Goal: Task Accomplishment & Management: Manage account settings

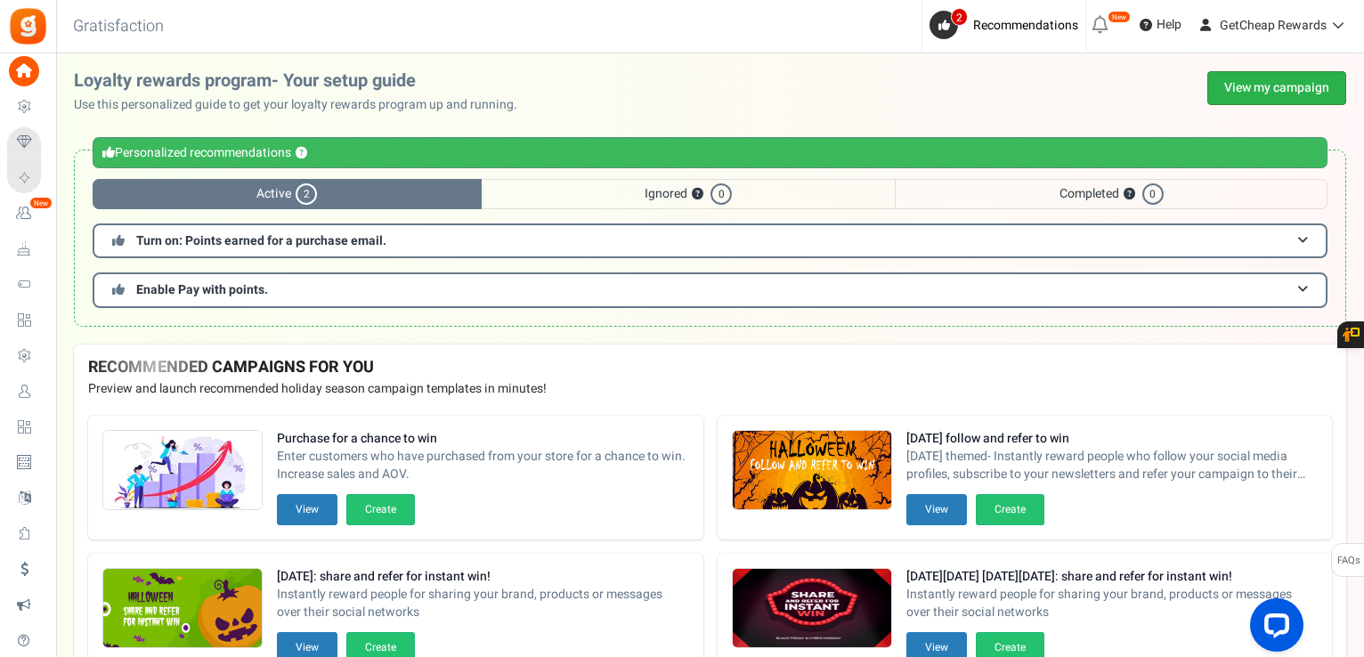
click at [1223, 96] on link "View my campaign" at bounding box center [1276, 88] width 139 height 34
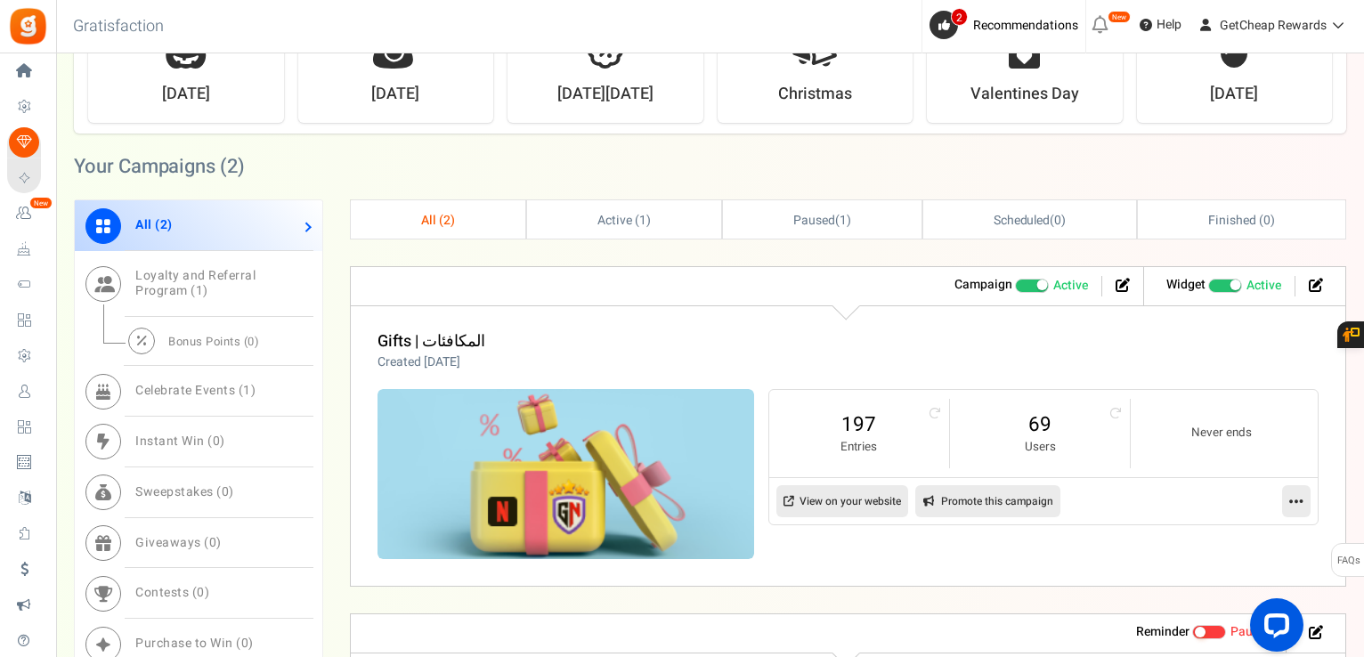
scroll to position [801, 0]
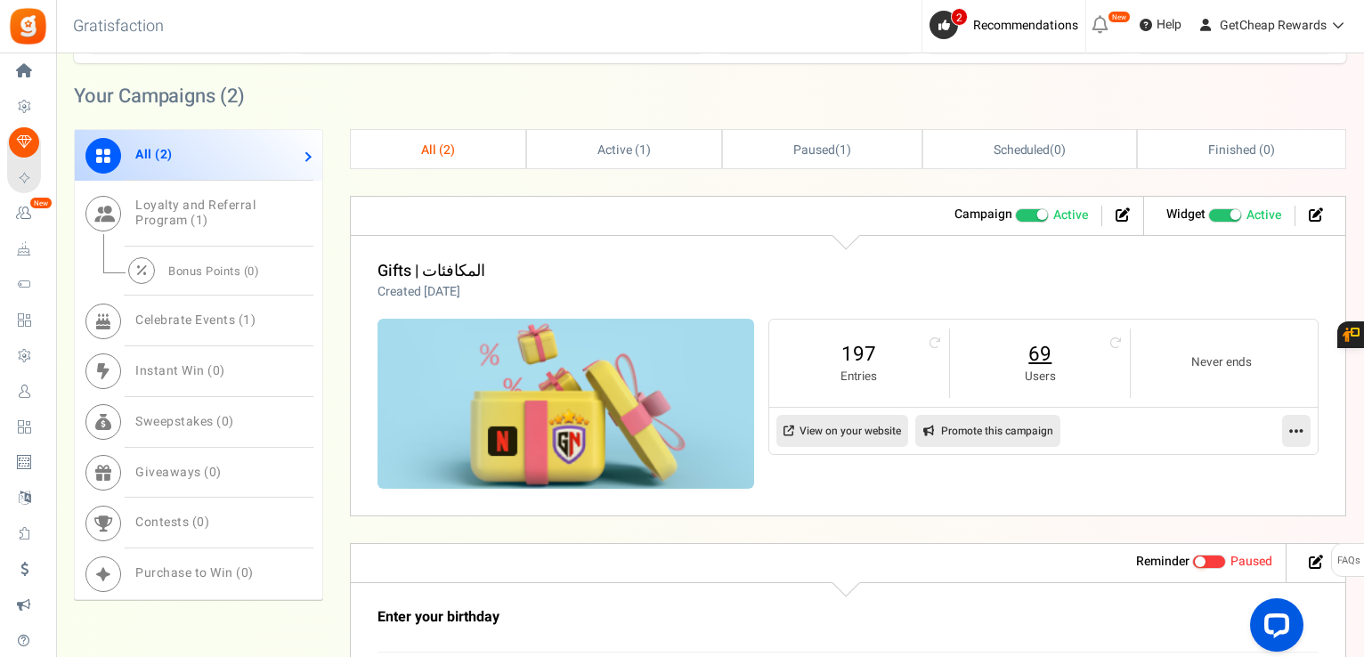
click at [1032, 346] on link "69" at bounding box center [1040, 354] width 144 height 28
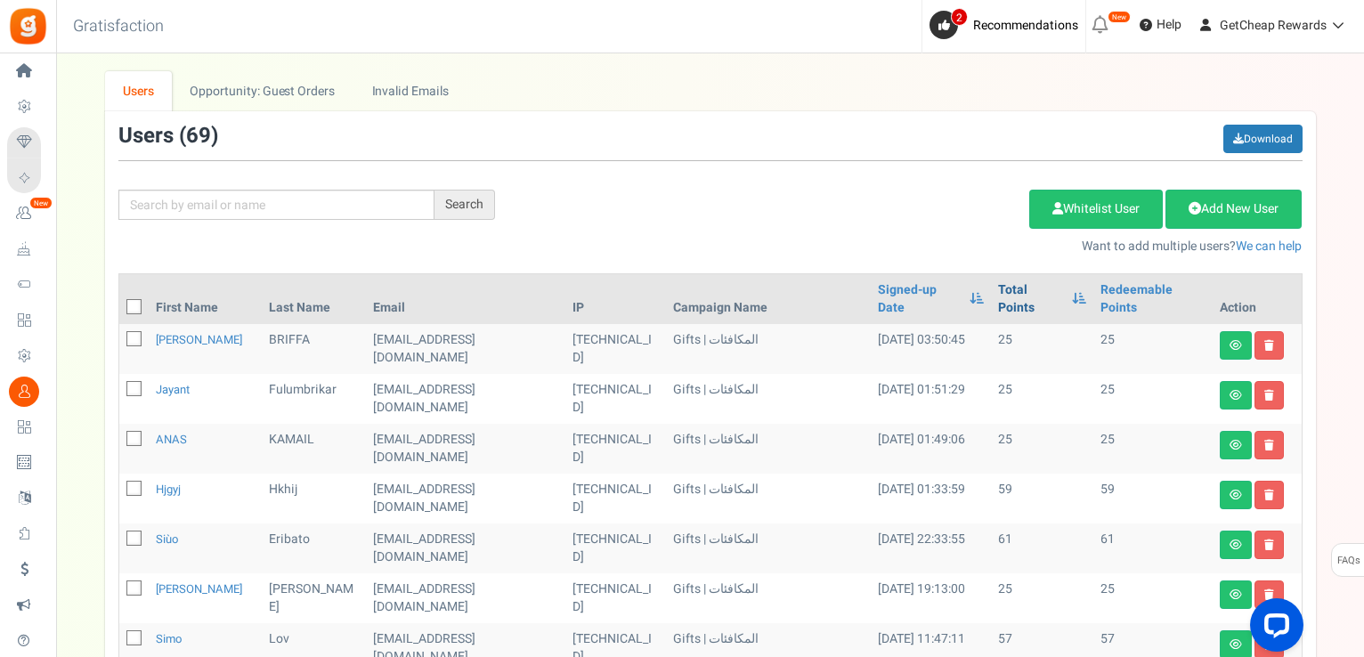
click at [1001, 299] on link "Total Points" at bounding box center [1030, 299] width 65 height 36
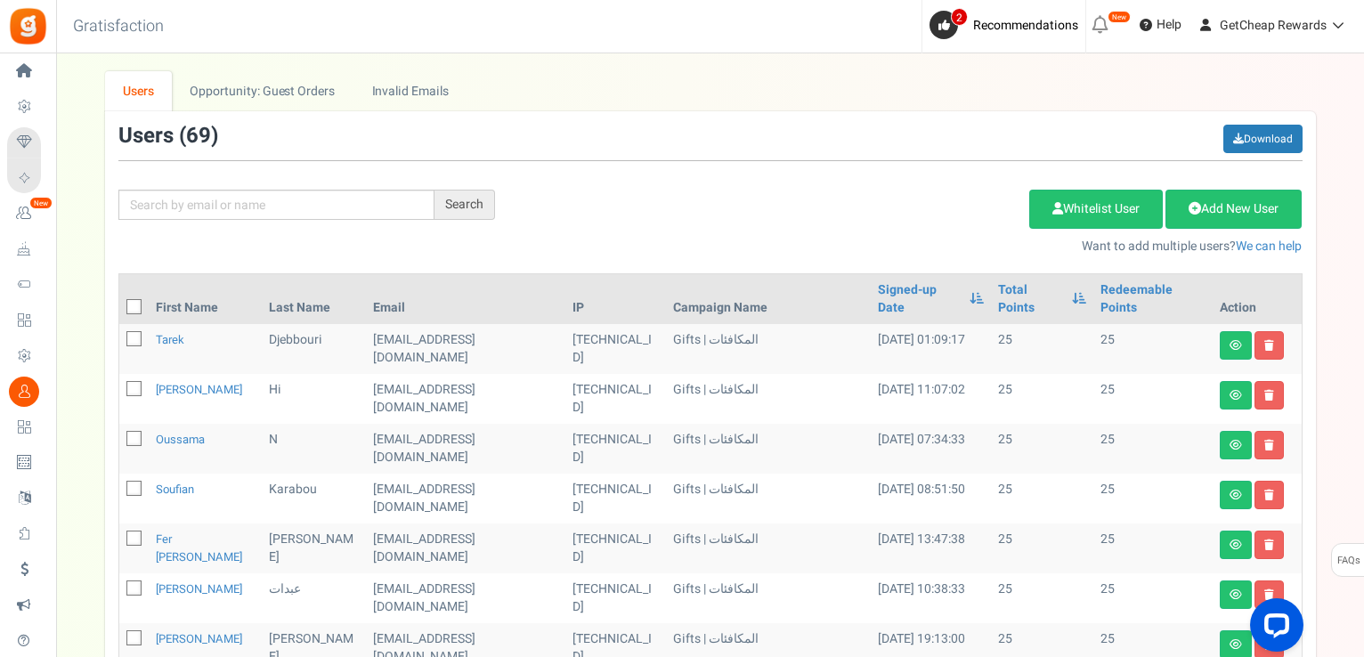
click at [134, 302] on icon at bounding box center [135, 308] width 12 height 12
click at [120, 303] on input "checkbox" at bounding box center [115, 309] width 12 height 12
checkbox input "true"
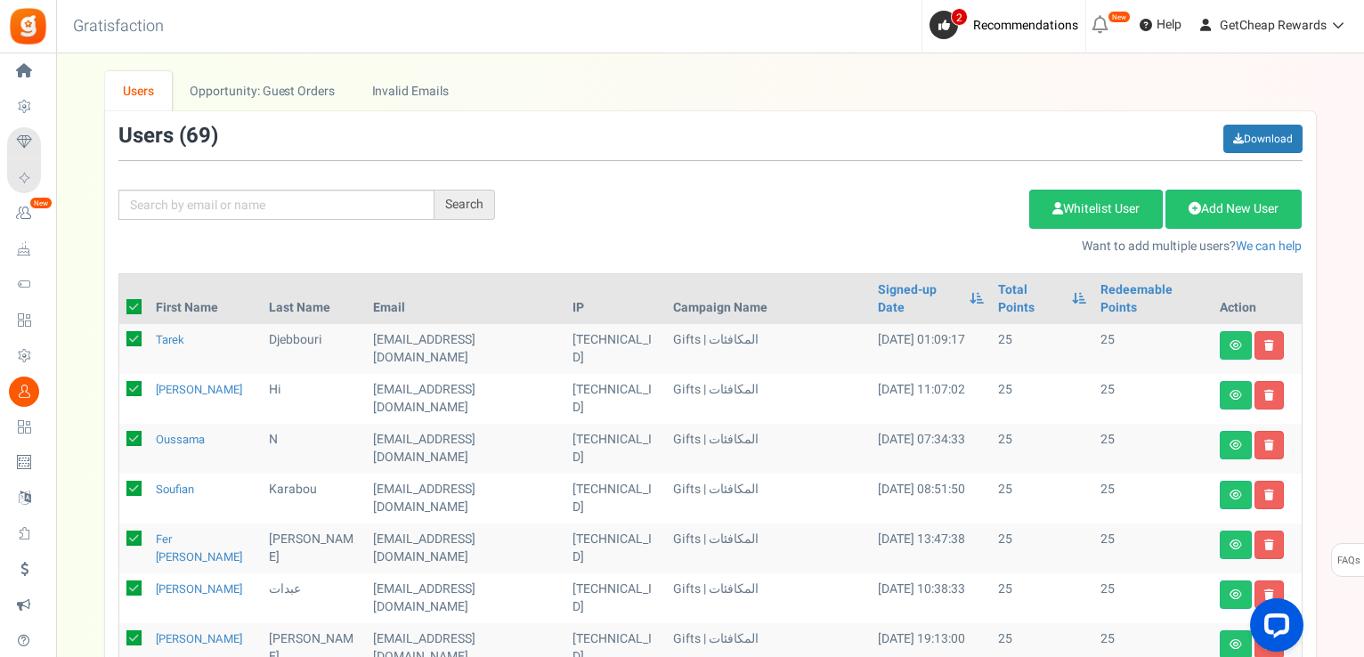
checkbox input "true"
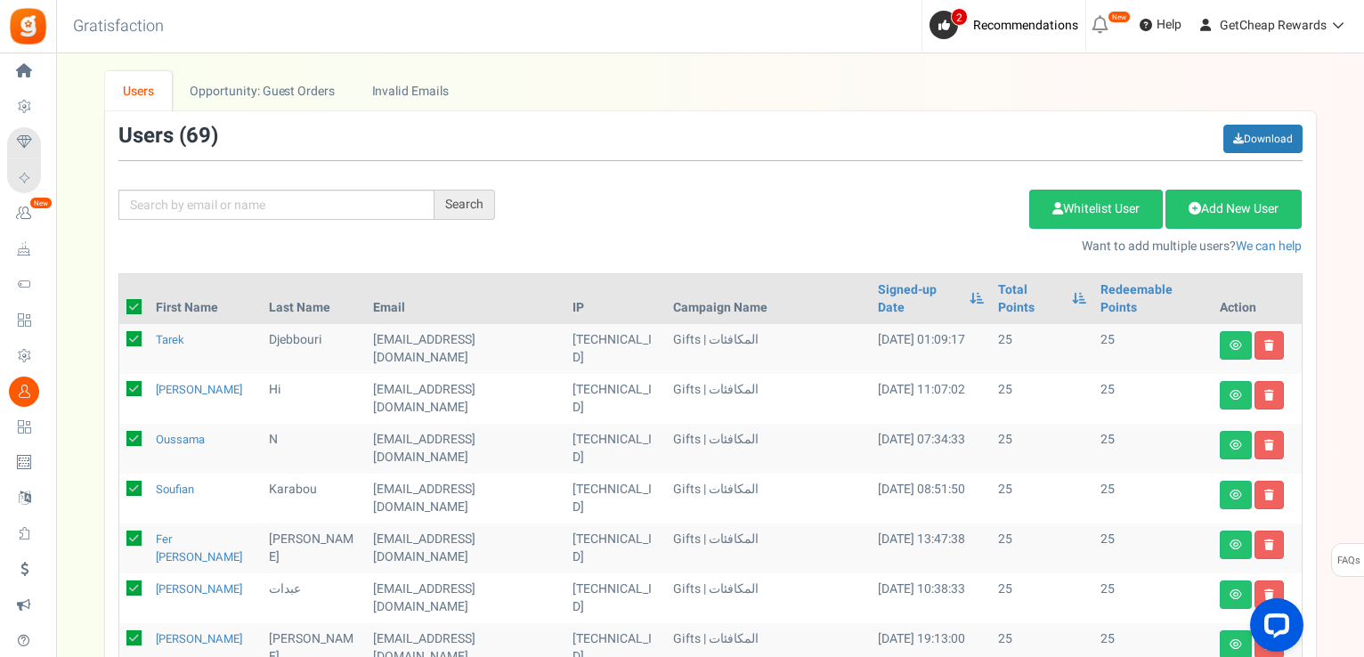
checkbox input "true"
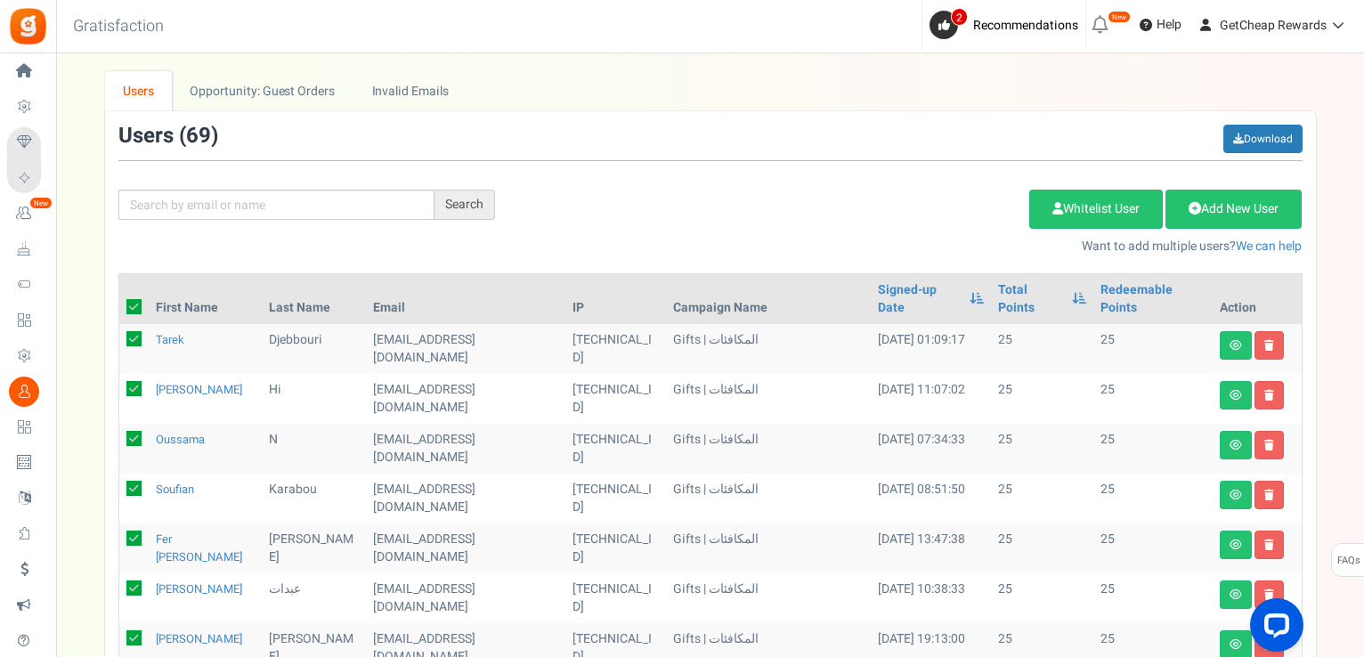
checkbox input "true"
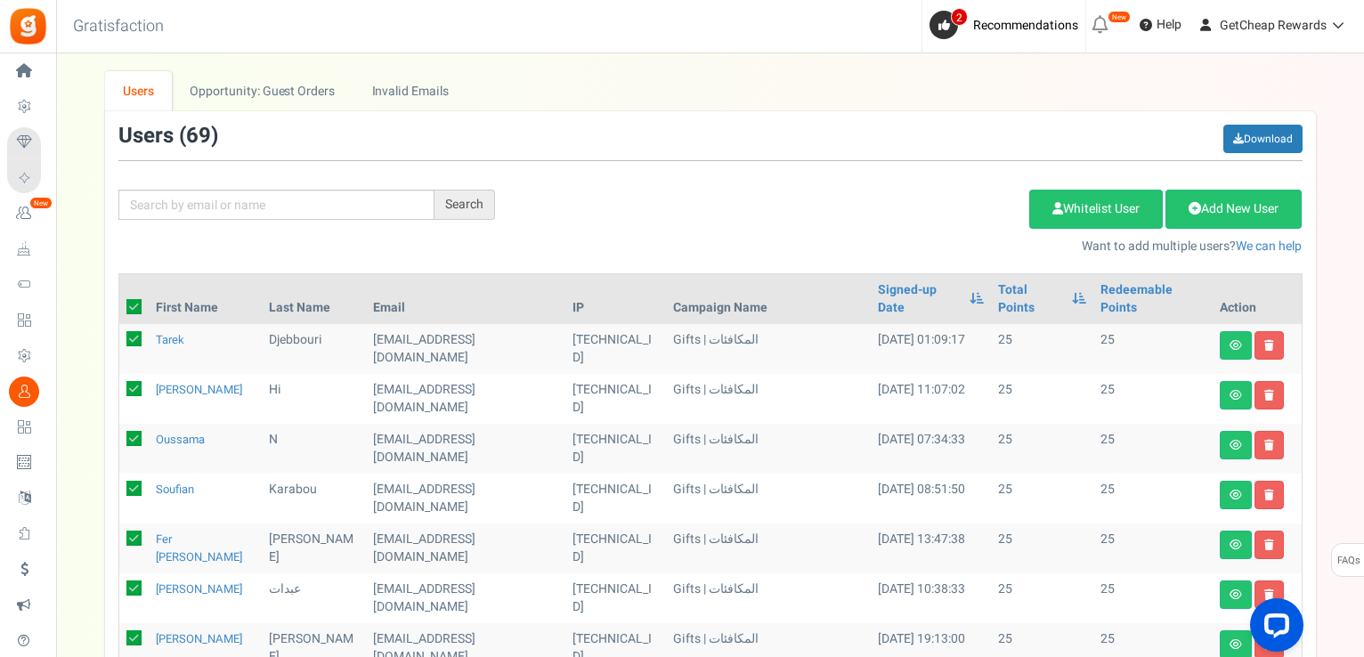
checkbox input "true"
click at [919, 200] on link "Delete Selected Users" at bounding box center [940, 209] width 174 height 39
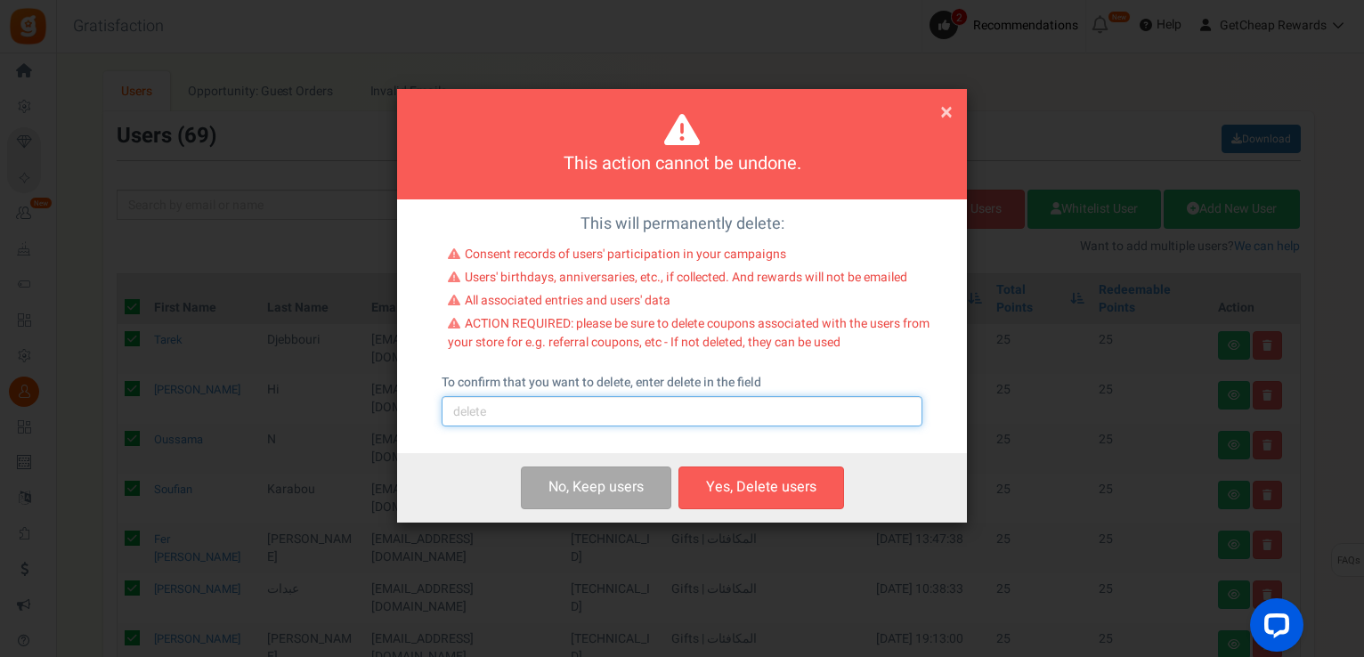
click at [555, 410] on input "text" at bounding box center [682, 411] width 481 height 30
type input "delete"
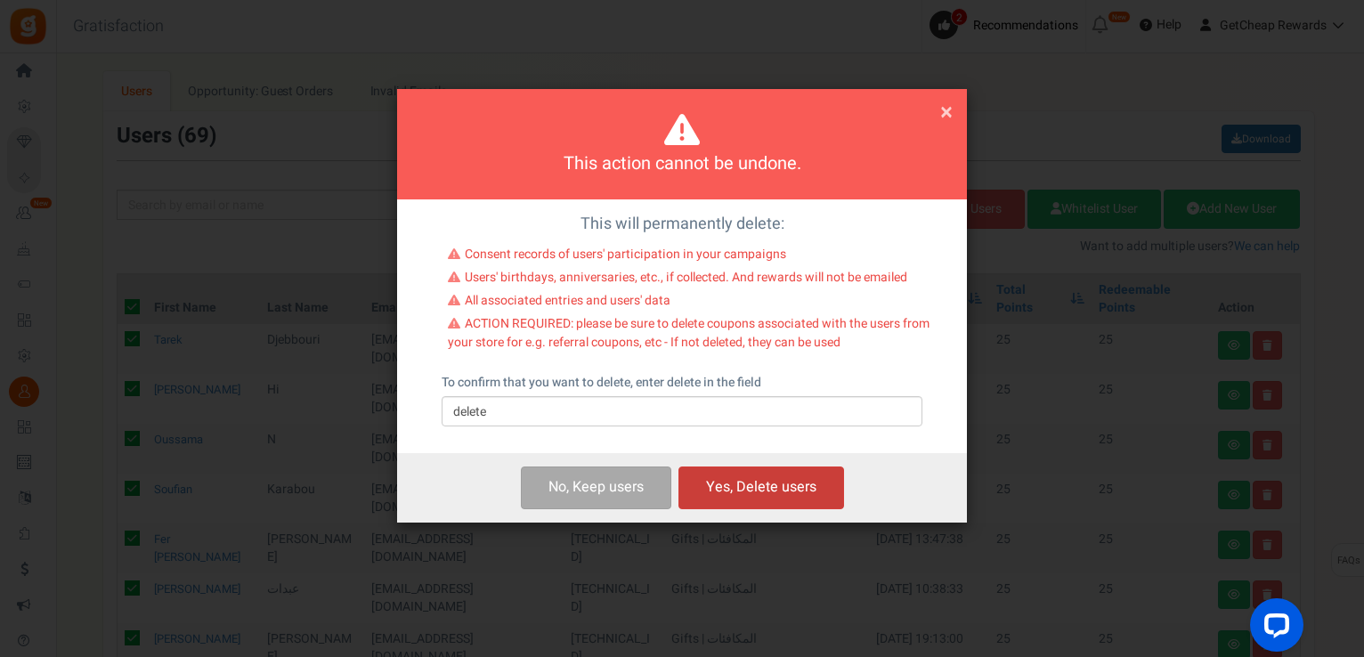
click at [743, 492] on button "Yes, Delete users" at bounding box center [761, 488] width 166 height 42
checkbox input "false"
